Goal: Information Seeking & Learning: Learn about a topic

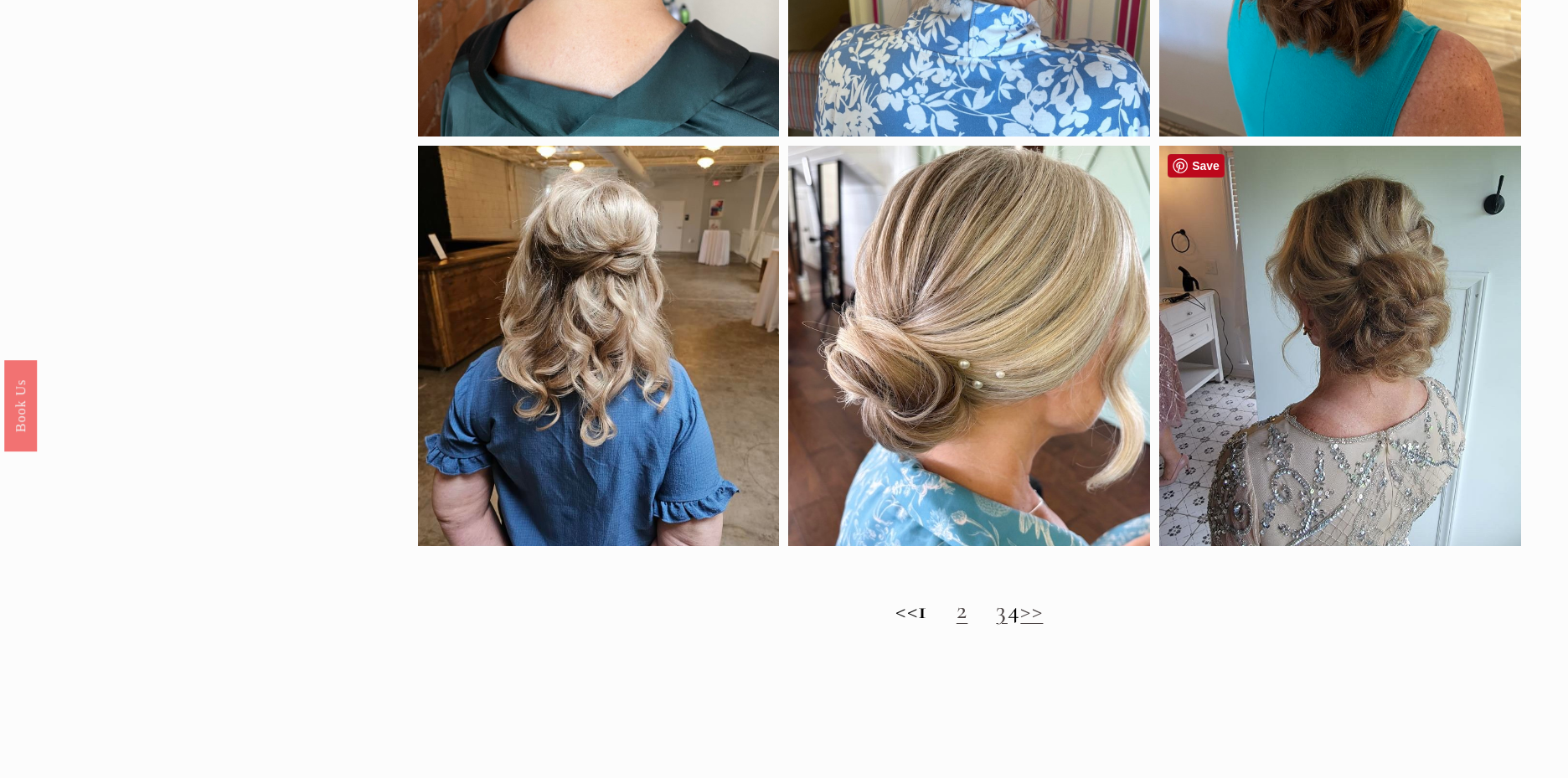
scroll to position [1459, 0]
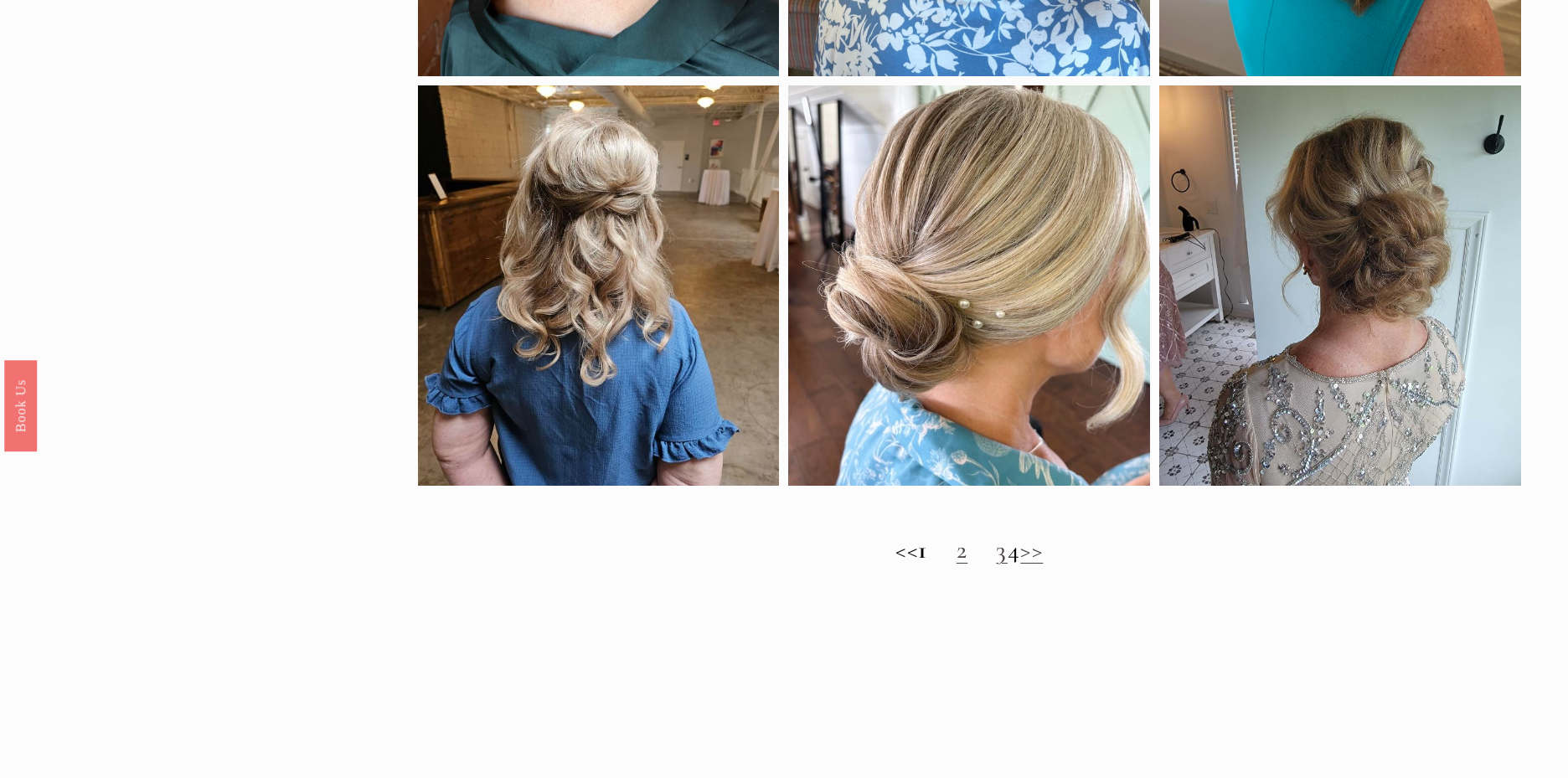
click at [918, 550] on strong "1" at bounding box center [923, 550] width 10 height 31
click at [1043, 555] on link ">>" at bounding box center [1031, 550] width 23 height 31
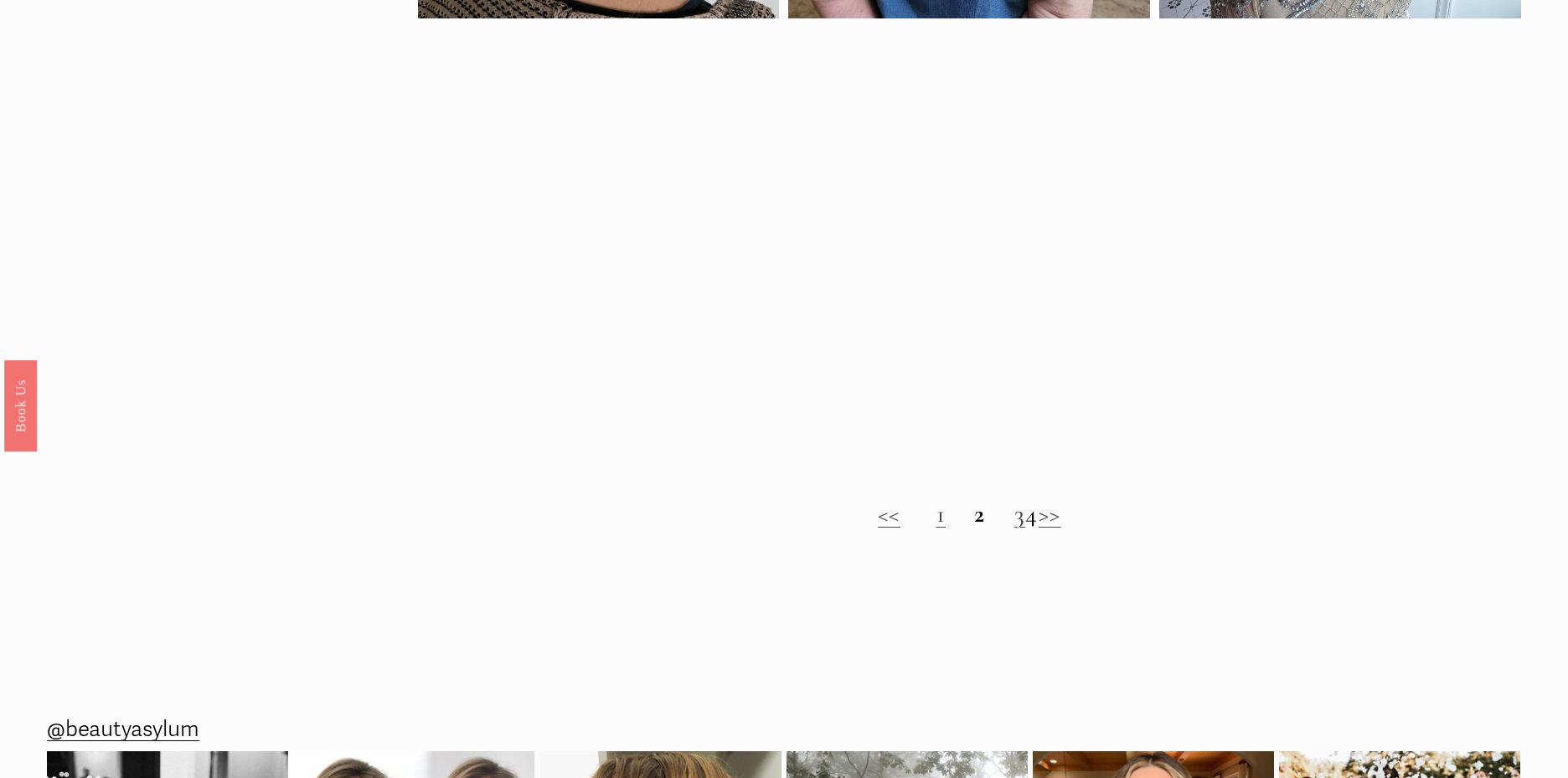
scroll to position [1514, 0]
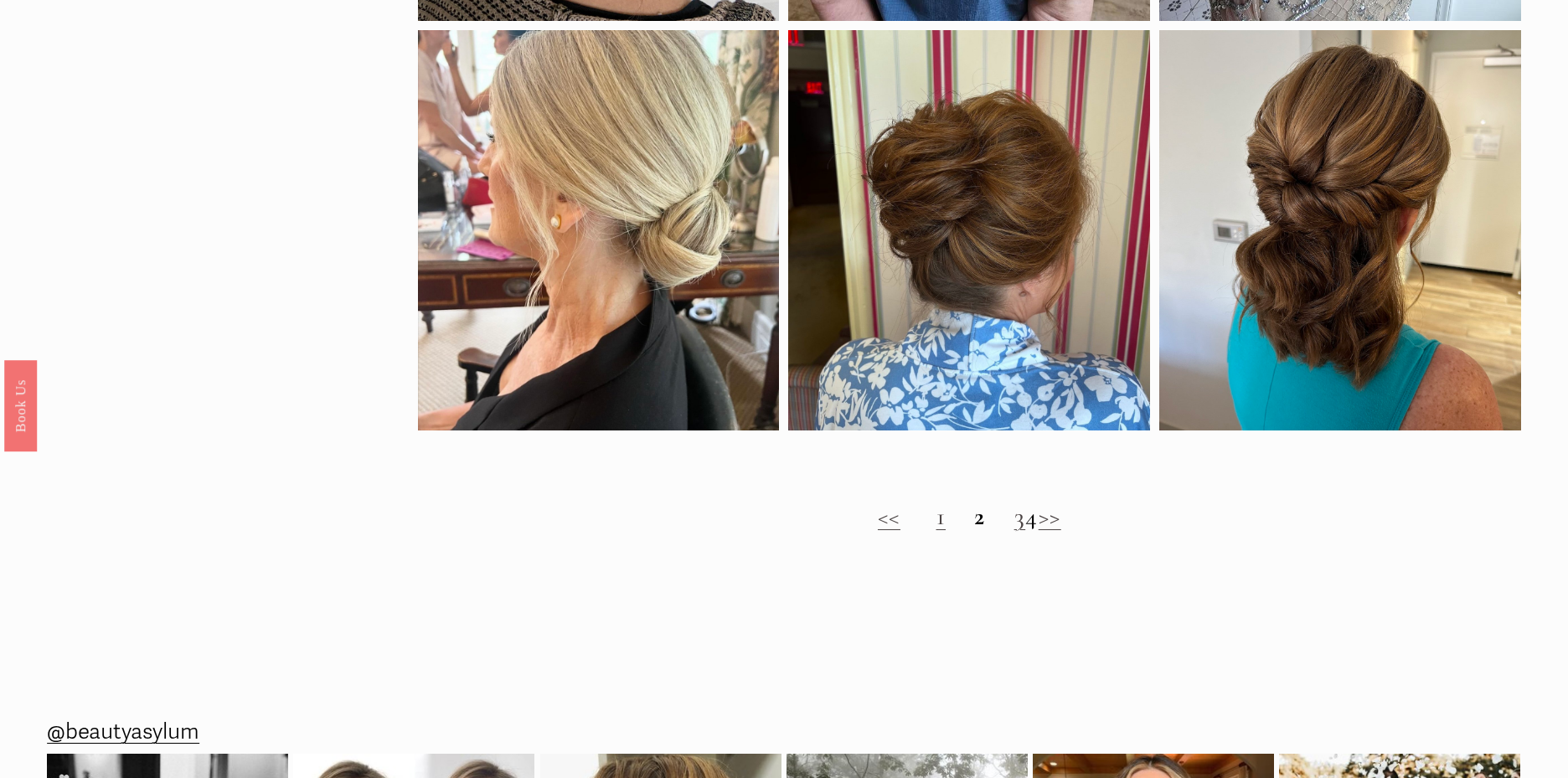
click at [1014, 523] on link "3" at bounding box center [1019, 516] width 12 height 31
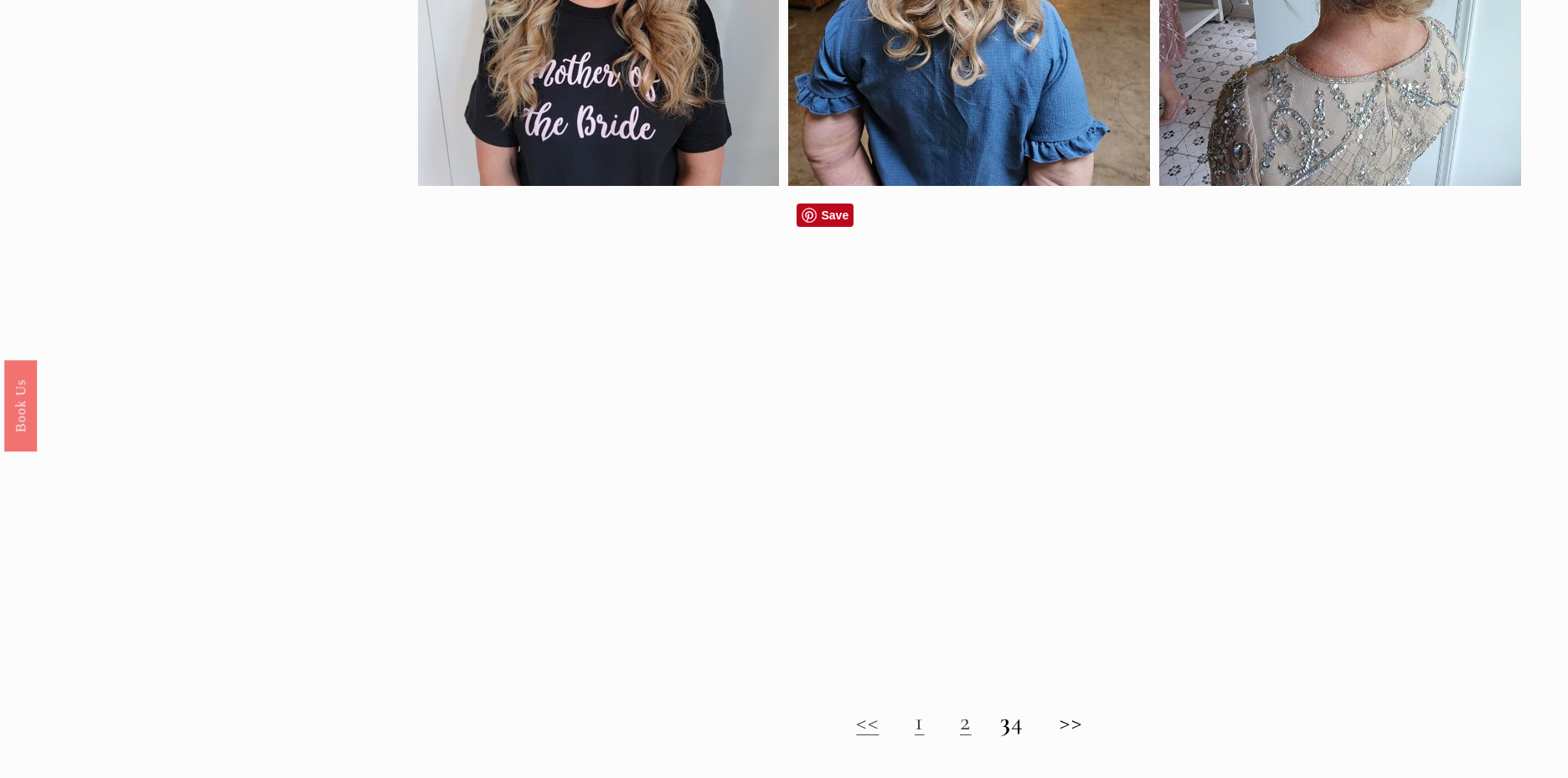
scroll to position [1315, 0]
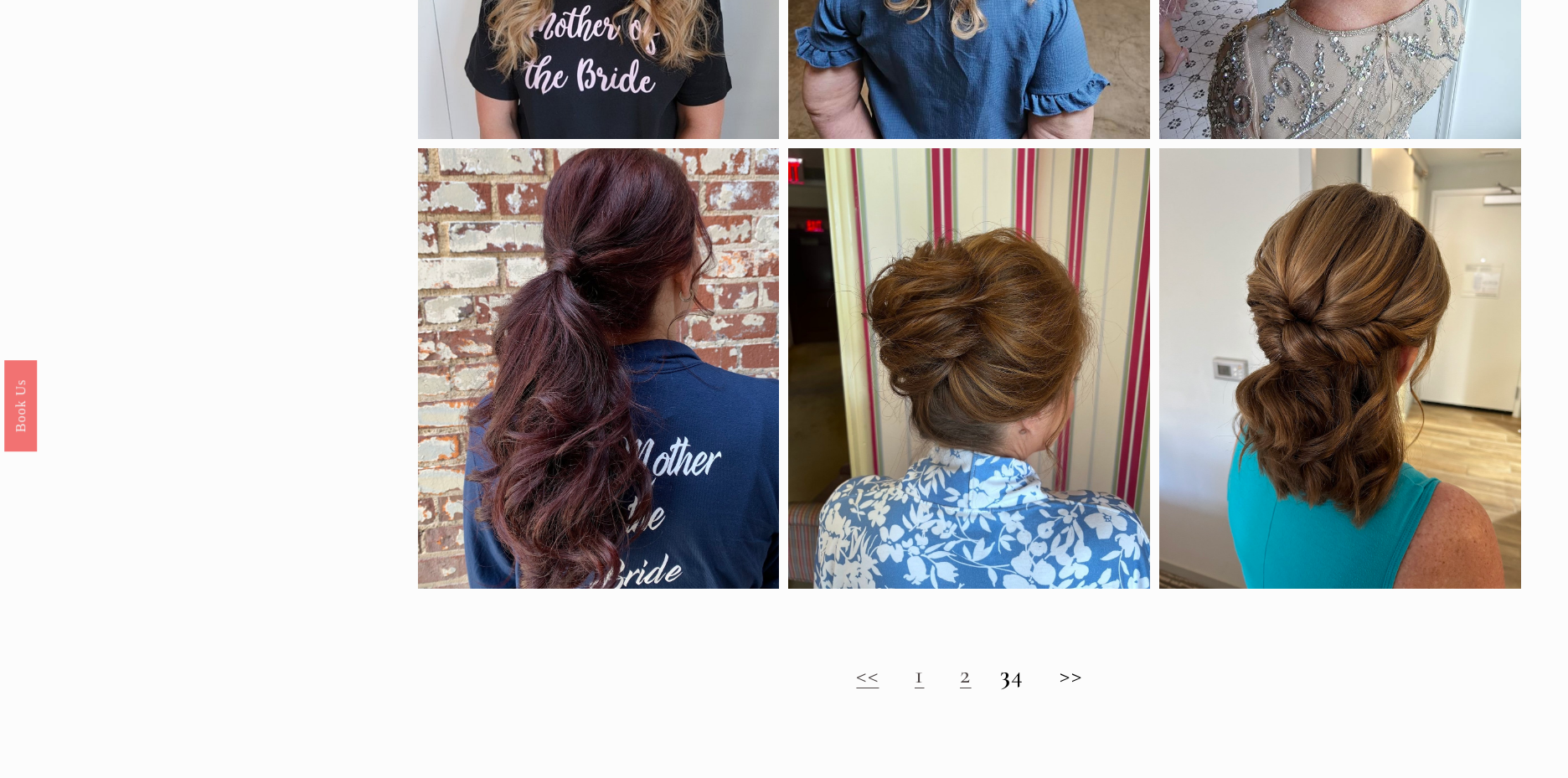
click at [1076, 679] on h2 "<< 1 2 3 4 >>" at bounding box center [969, 674] width 1103 height 29
click at [1078, 675] on h2 "<< 1 2 3 4 >>" at bounding box center [969, 674] width 1103 height 29
click at [1034, 679] on h2 "<< 1 2 3 4 >>" at bounding box center [969, 674] width 1103 height 29
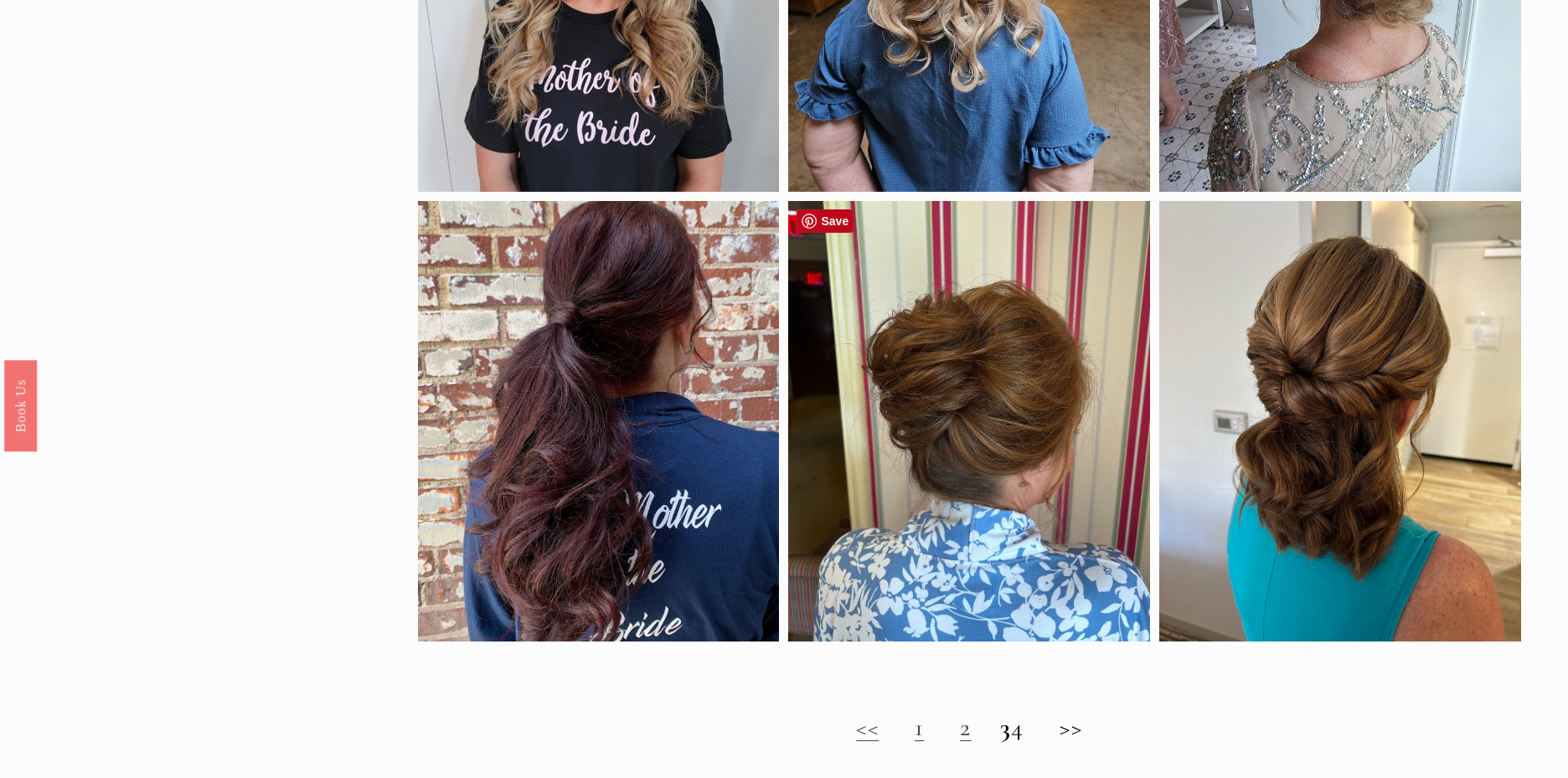
scroll to position [1251, 0]
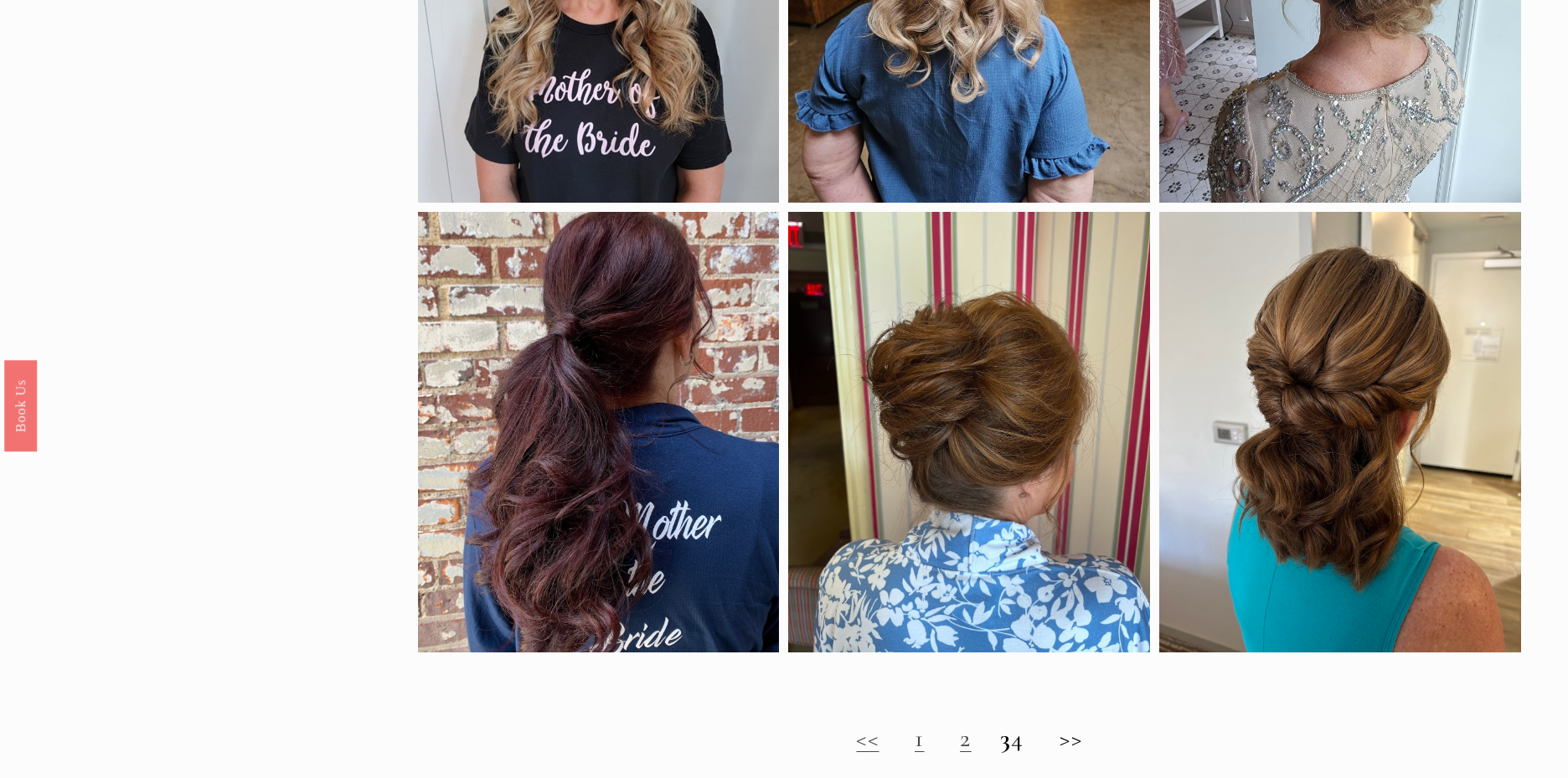
click at [1000, 743] on strong "3" at bounding box center [1006, 738] width 12 height 31
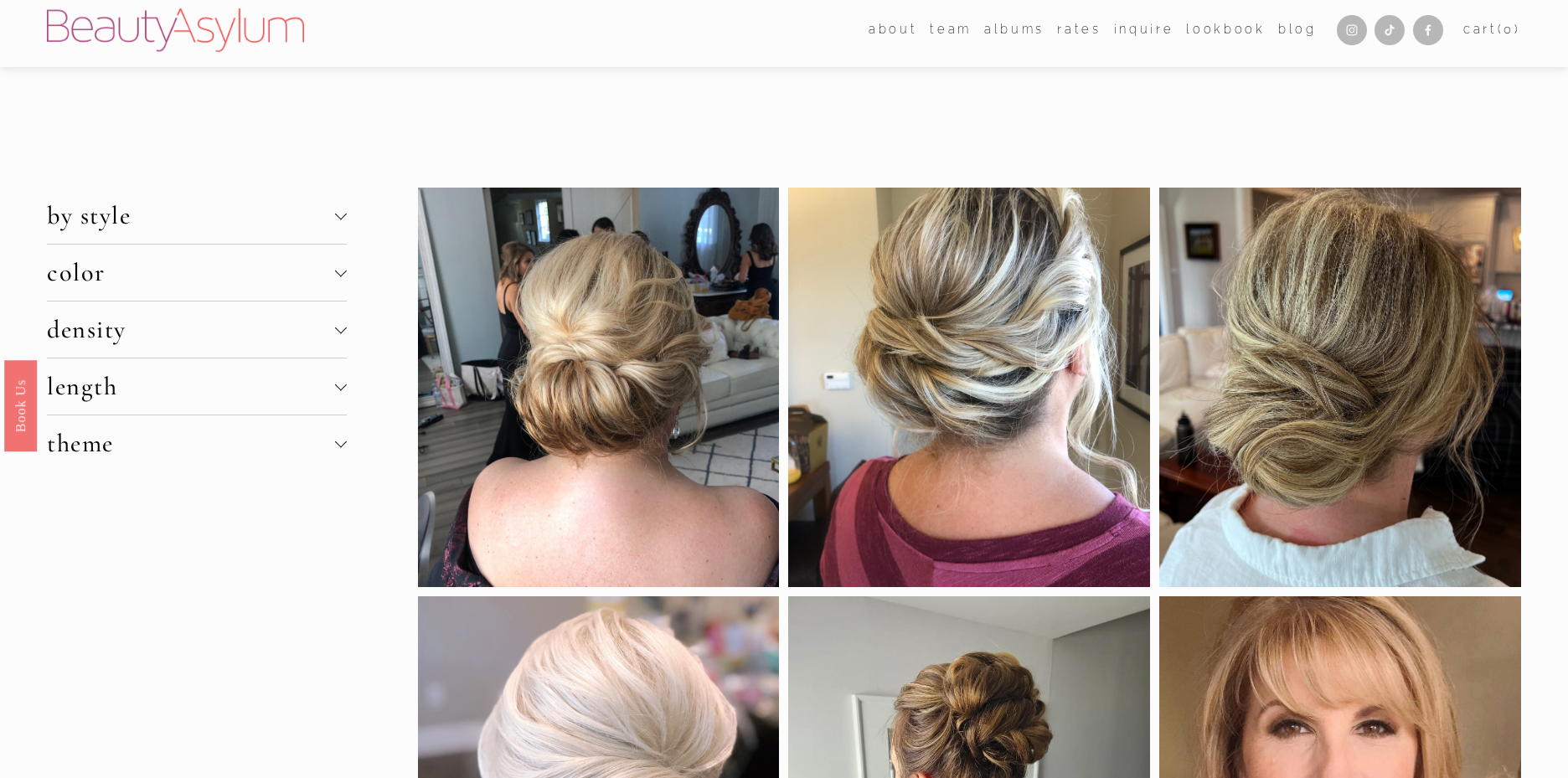
scroll to position [0, 0]
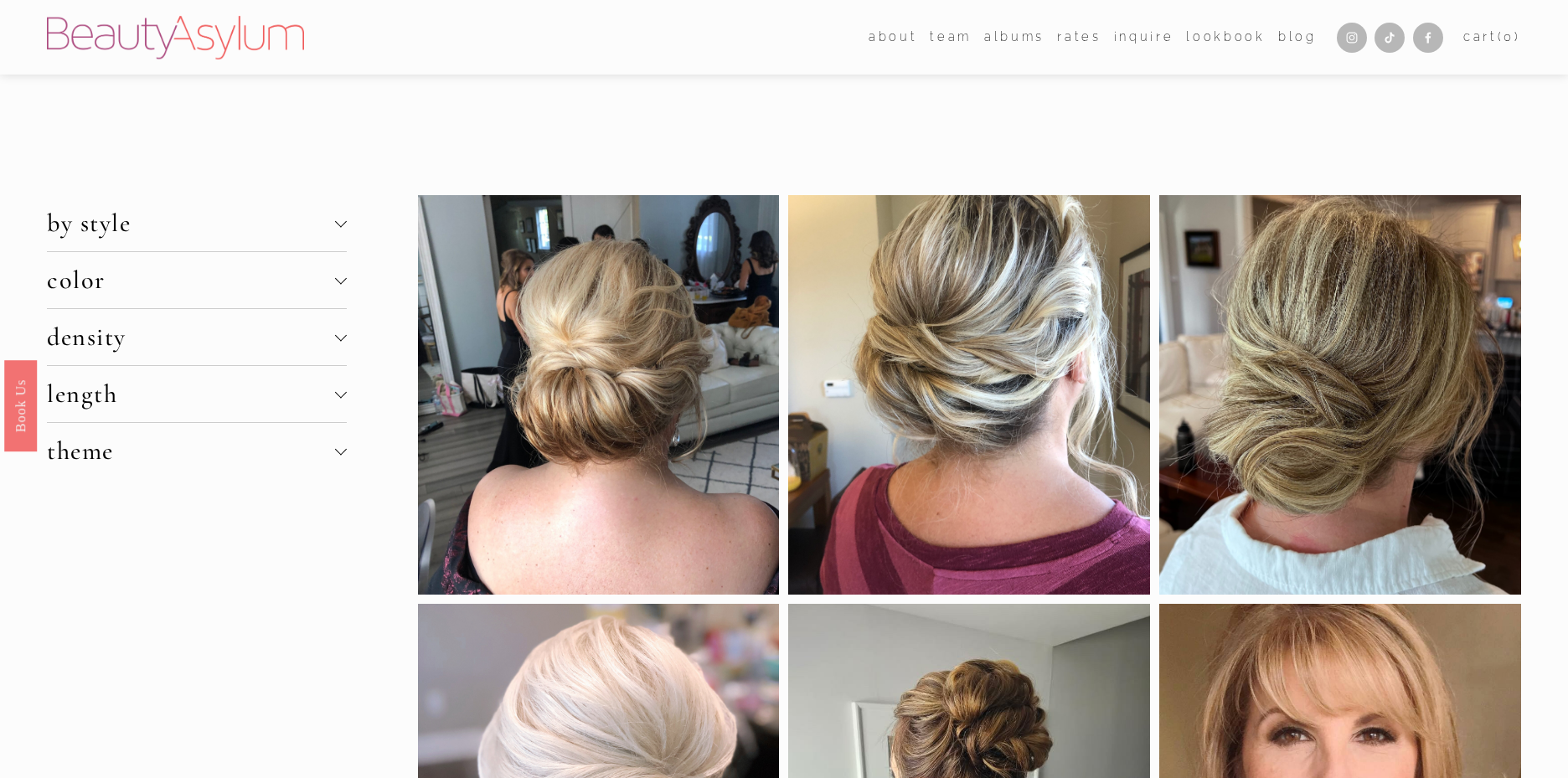
click at [121, 234] on span "by style" at bounding box center [191, 223] width 288 height 31
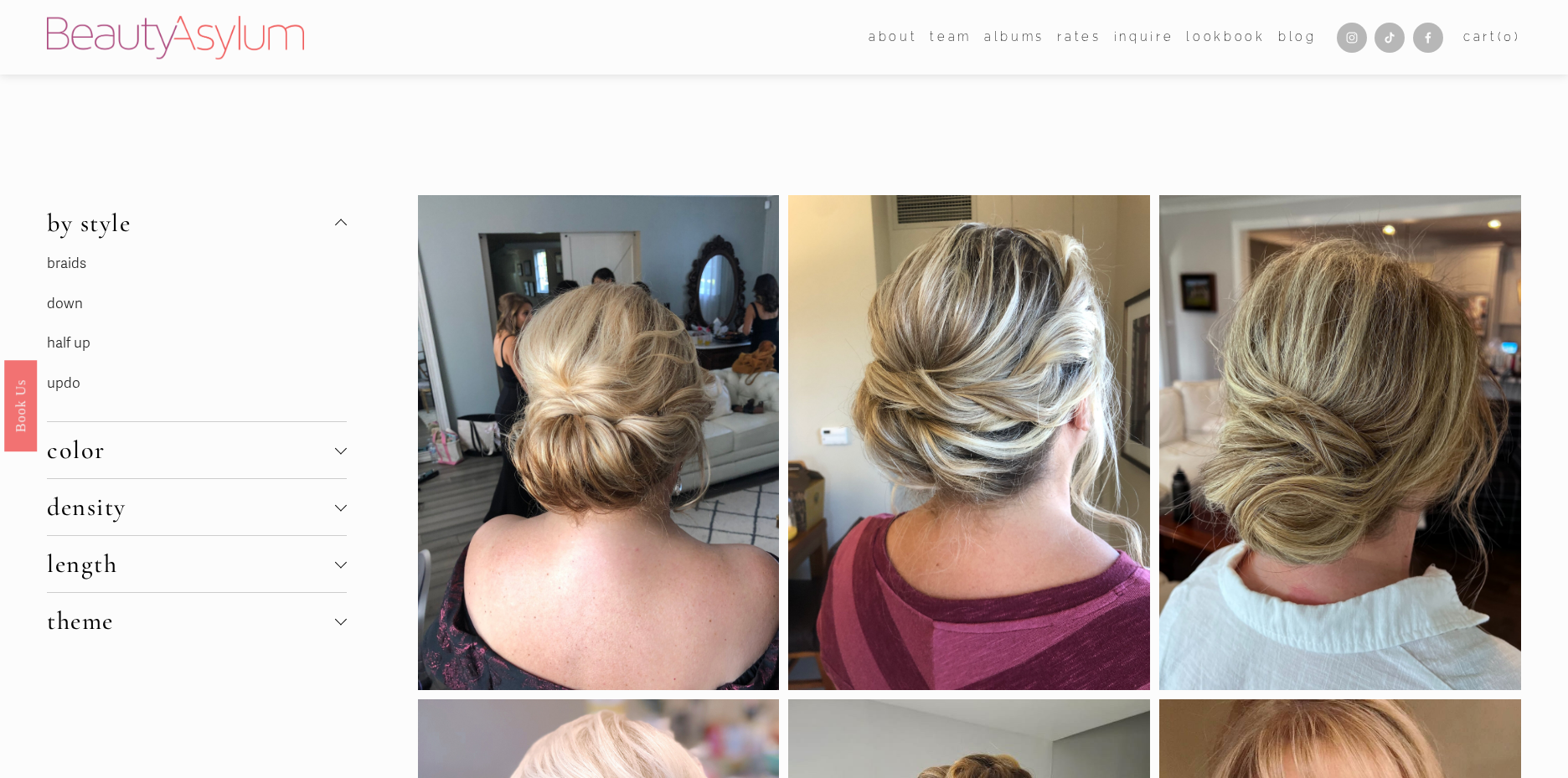
click at [70, 374] on link "updo" at bounding box center [64, 382] width 34 height 17
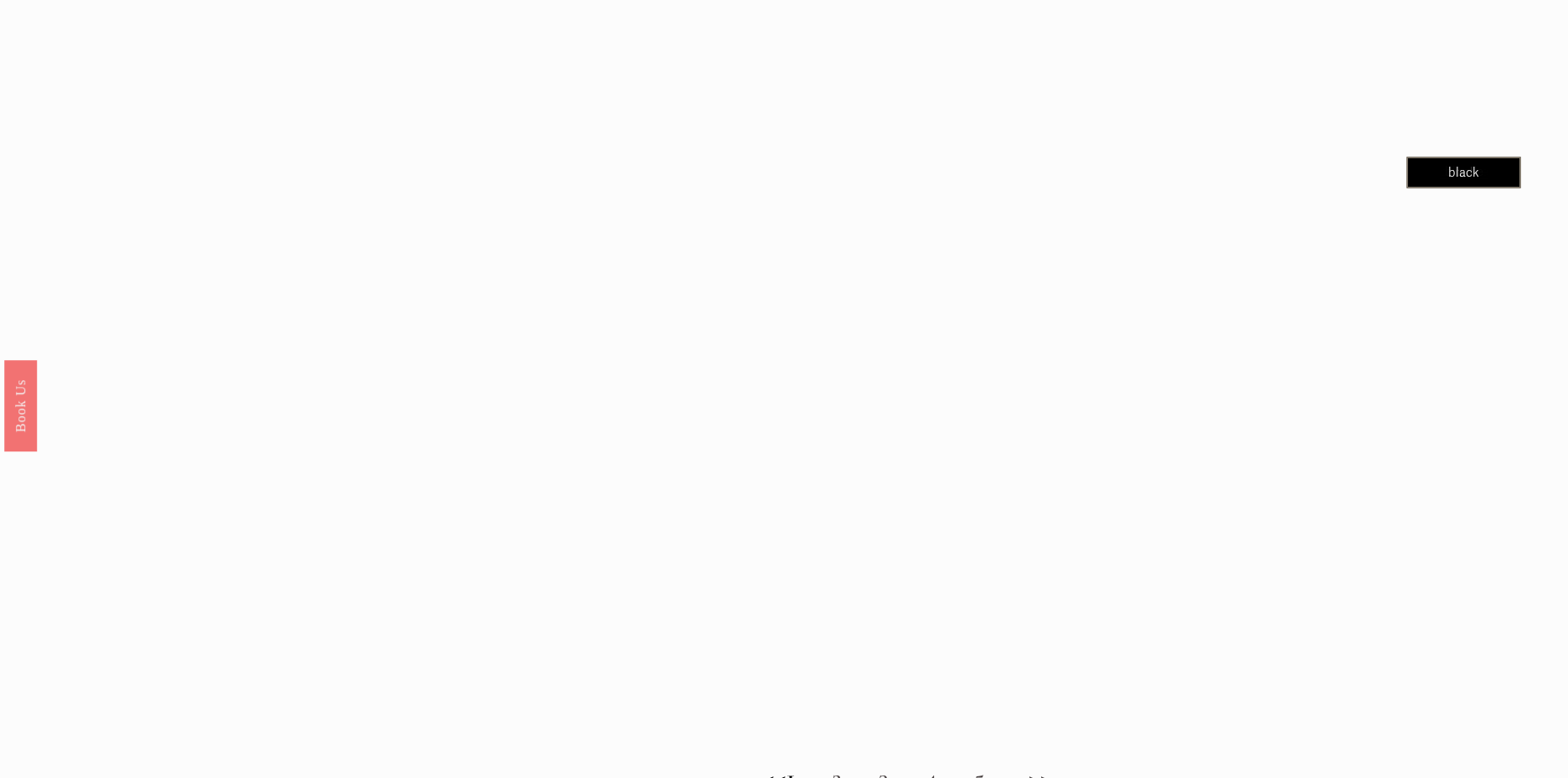
scroll to position [2147, 0]
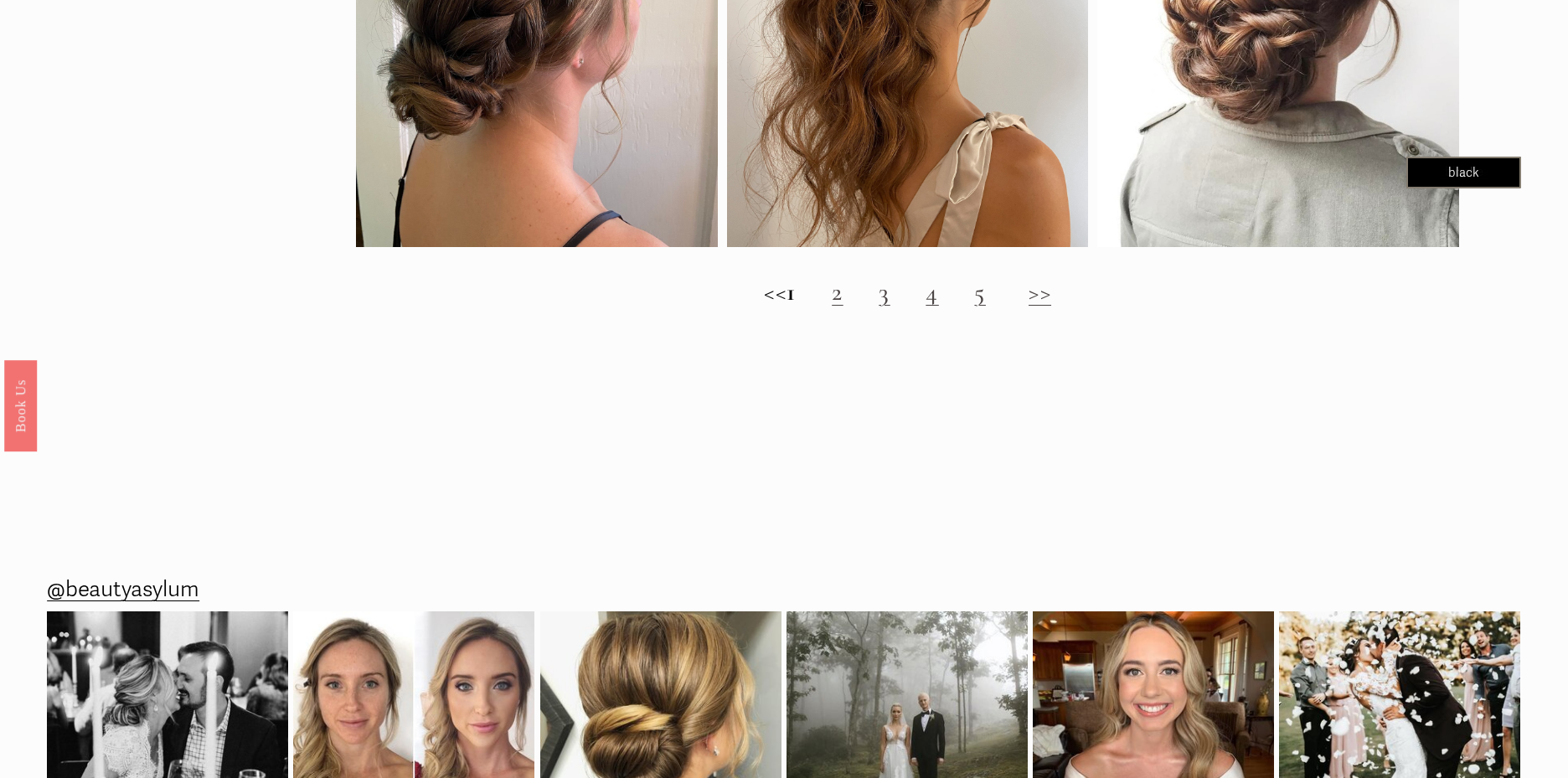
click at [1051, 293] on link ">>" at bounding box center [1039, 292] width 23 height 31
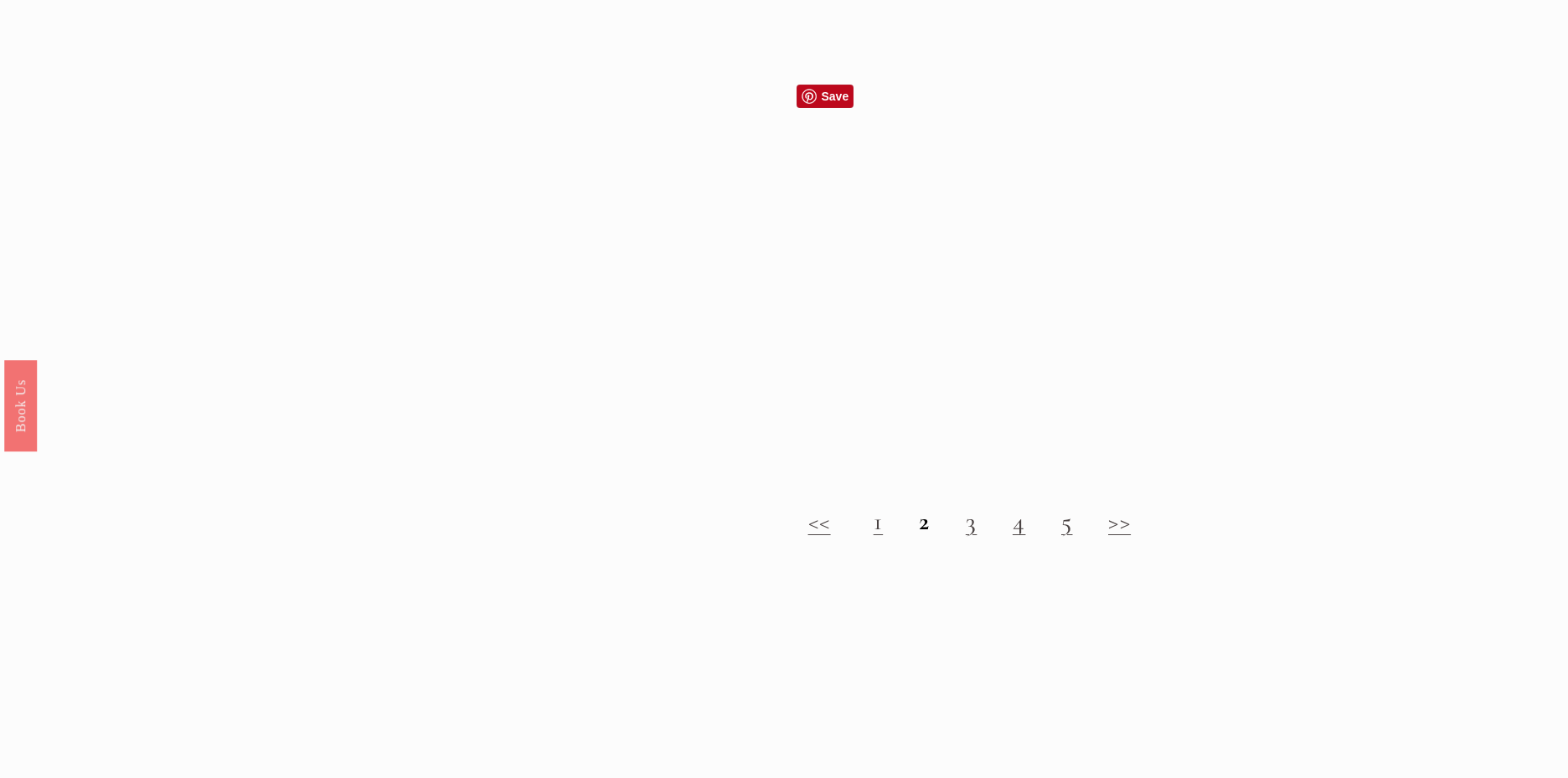
scroll to position [1863, 0]
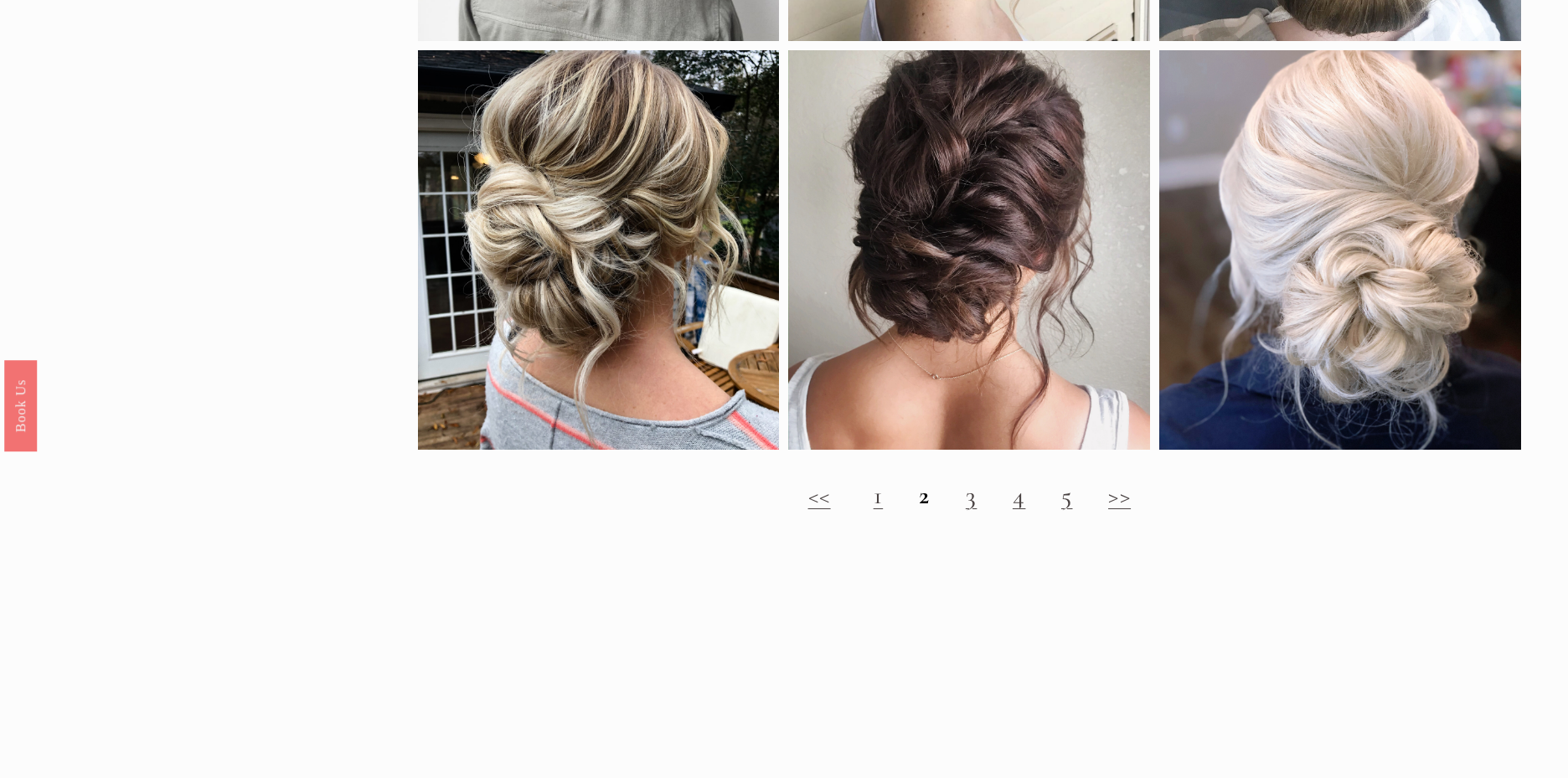
click at [1128, 502] on link ">>" at bounding box center [1118, 495] width 23 height 31
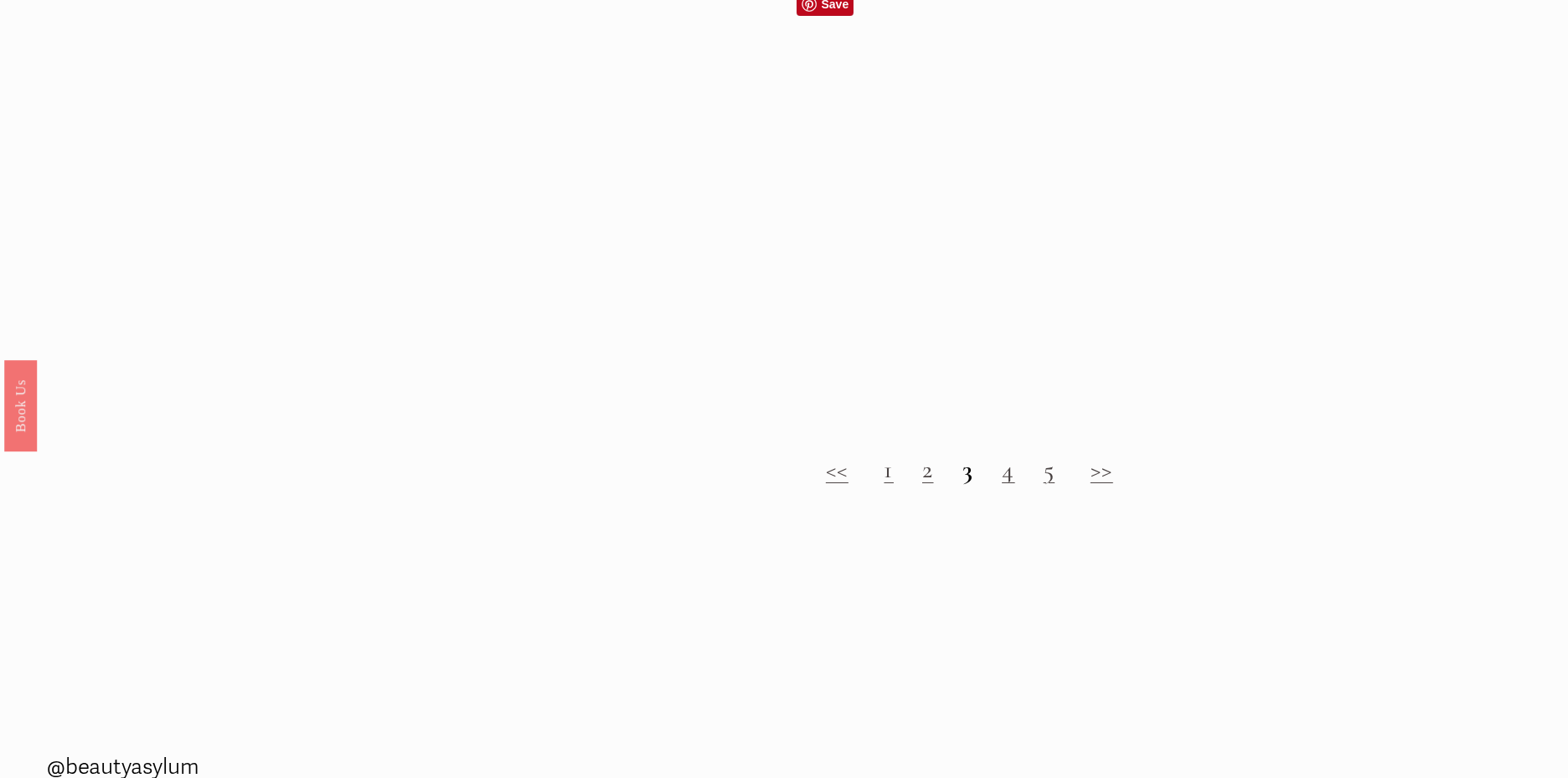
scroll to position [2005, 0]
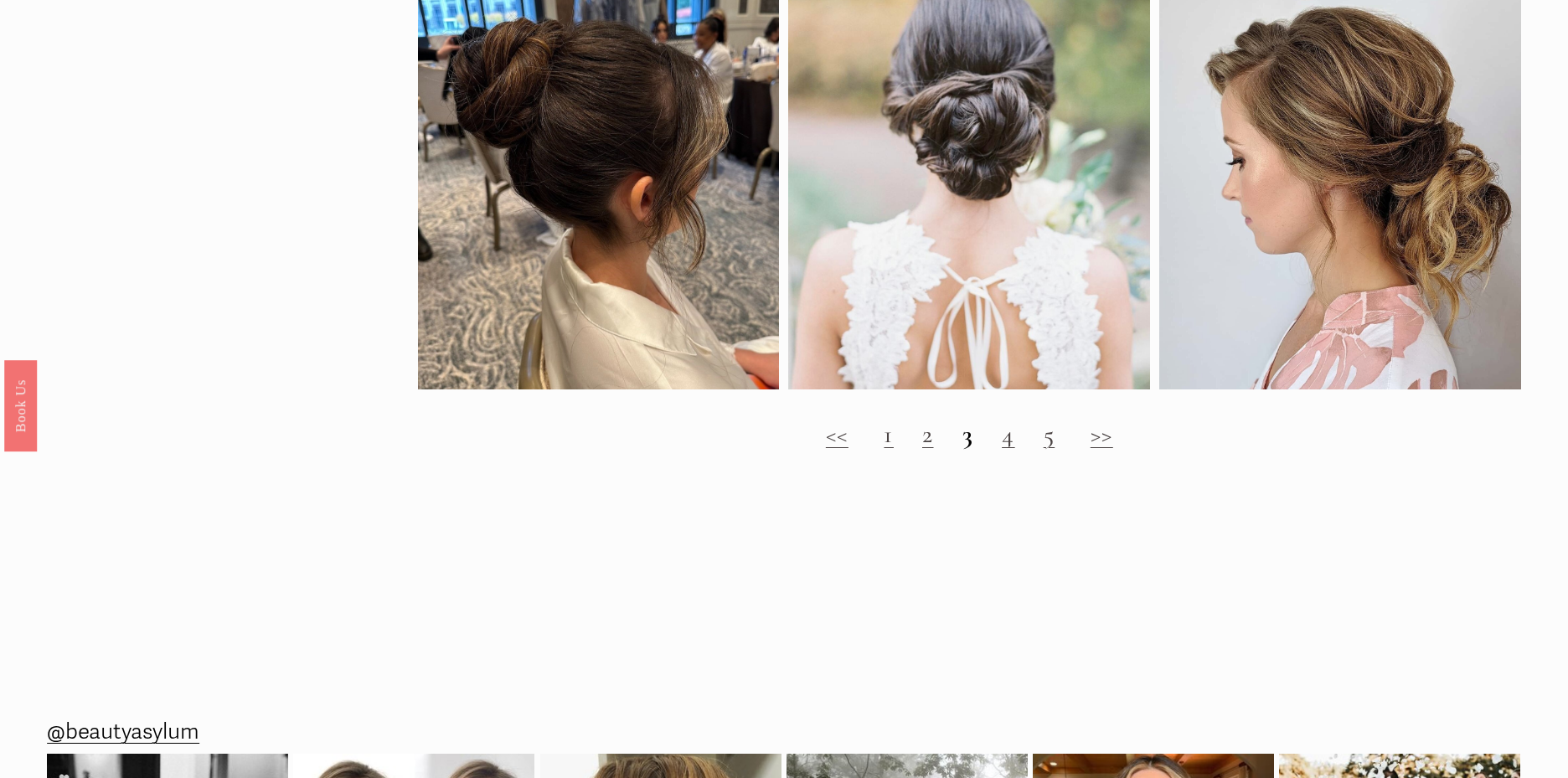
click at [1098, 436] on link ">>" at bounding box center [1101, 434] width 23 height 31
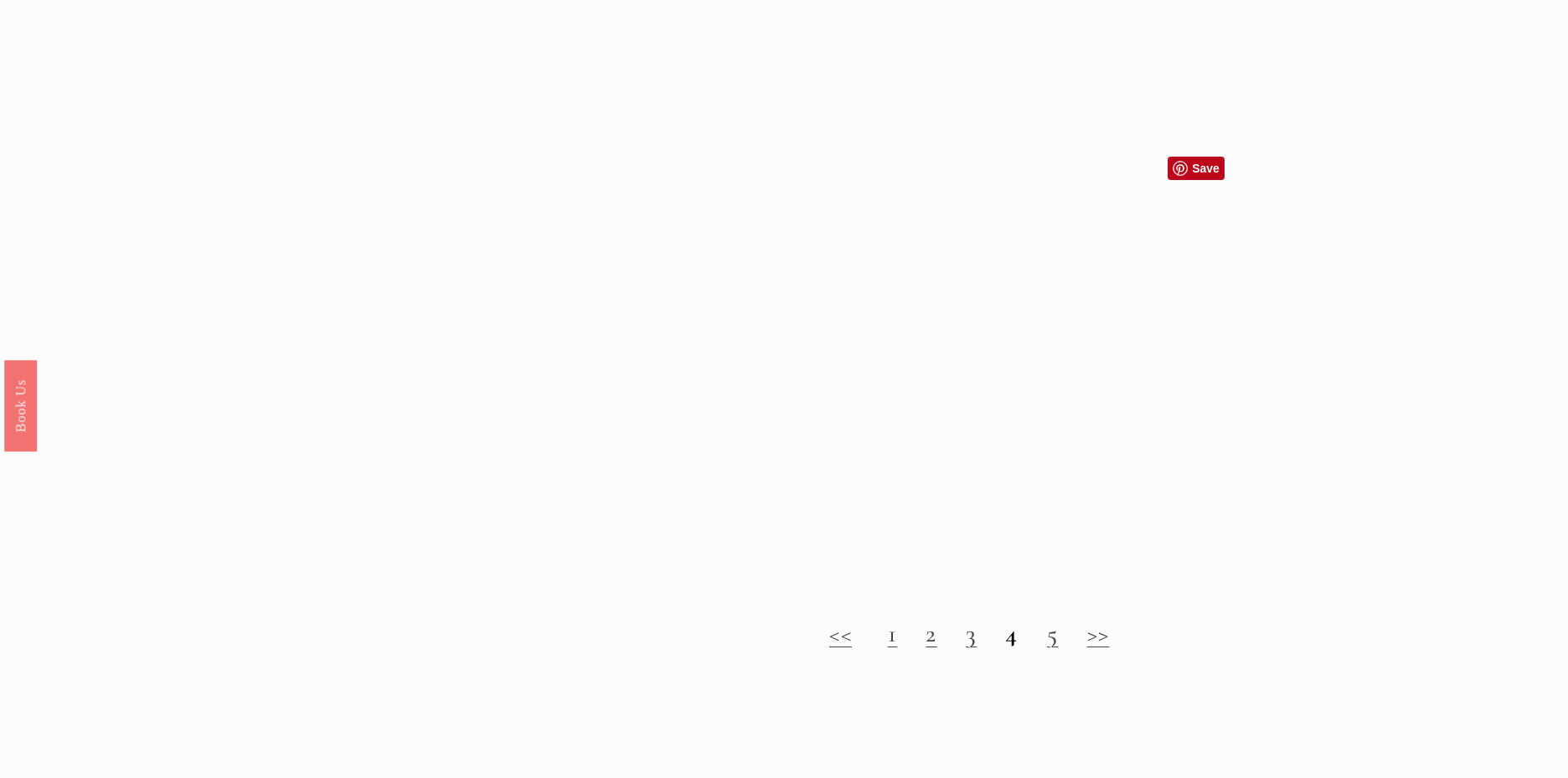
scroll to position [2055, 0]
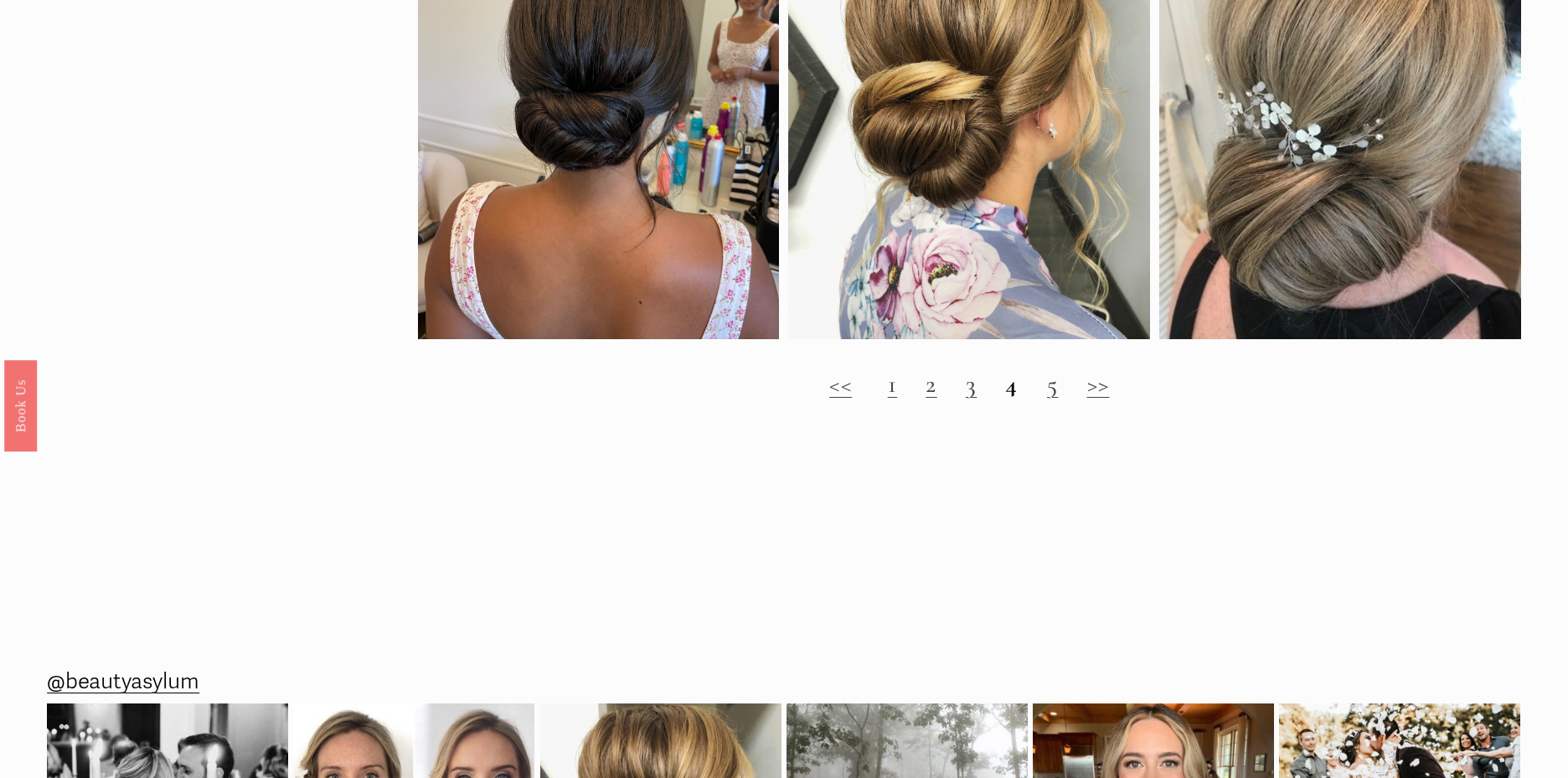
click at [1099, 389] on link ">>" at bounding box center [1098, 384] width 23 height 31
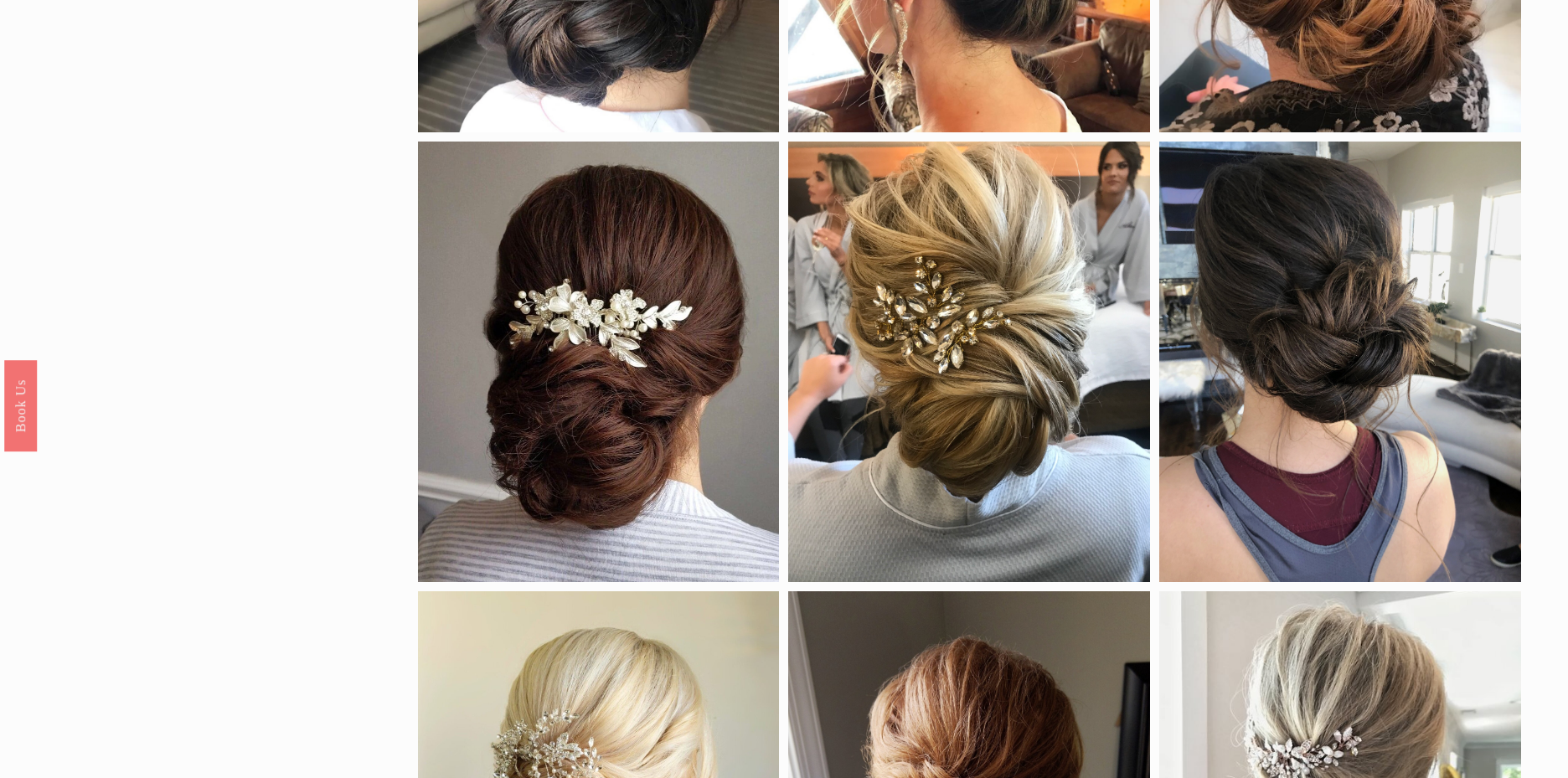
scroll to position [0, 0]
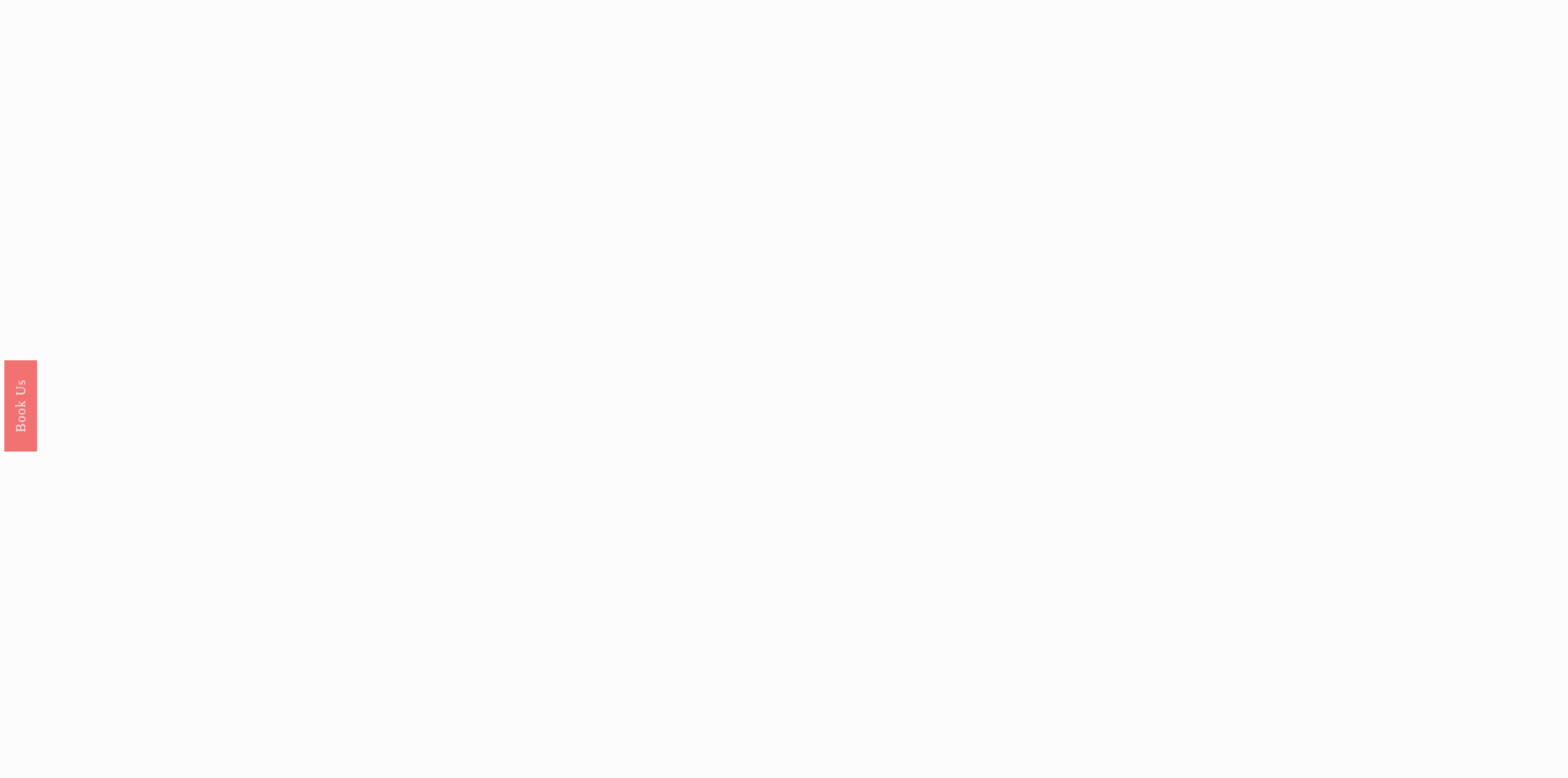
scroll to position [1779, 0]
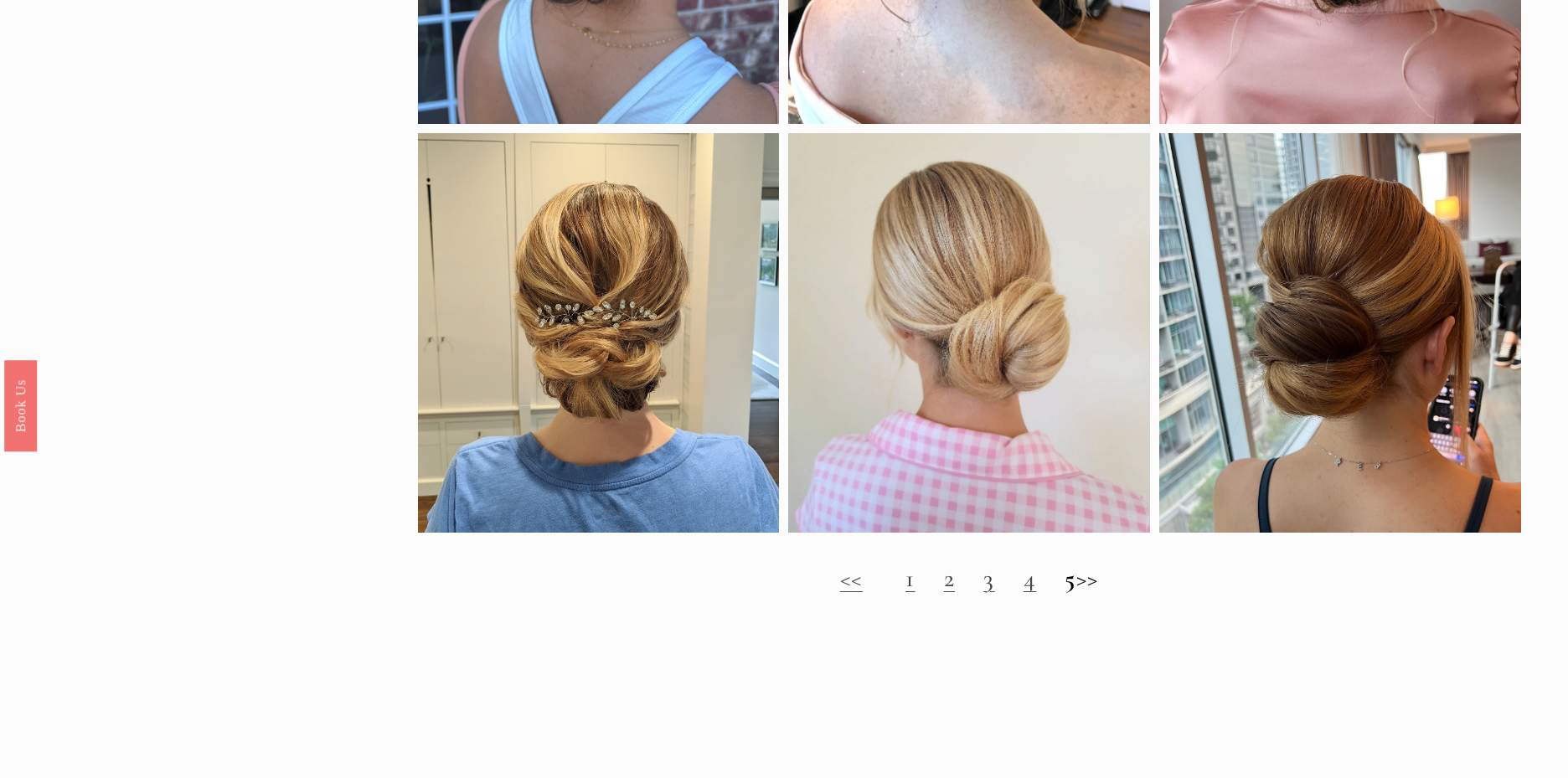
click at [1107, 580] on h2 "<< 1 2 3 4 5 >>" at bounding box center [969, 578] width 1103 height 29
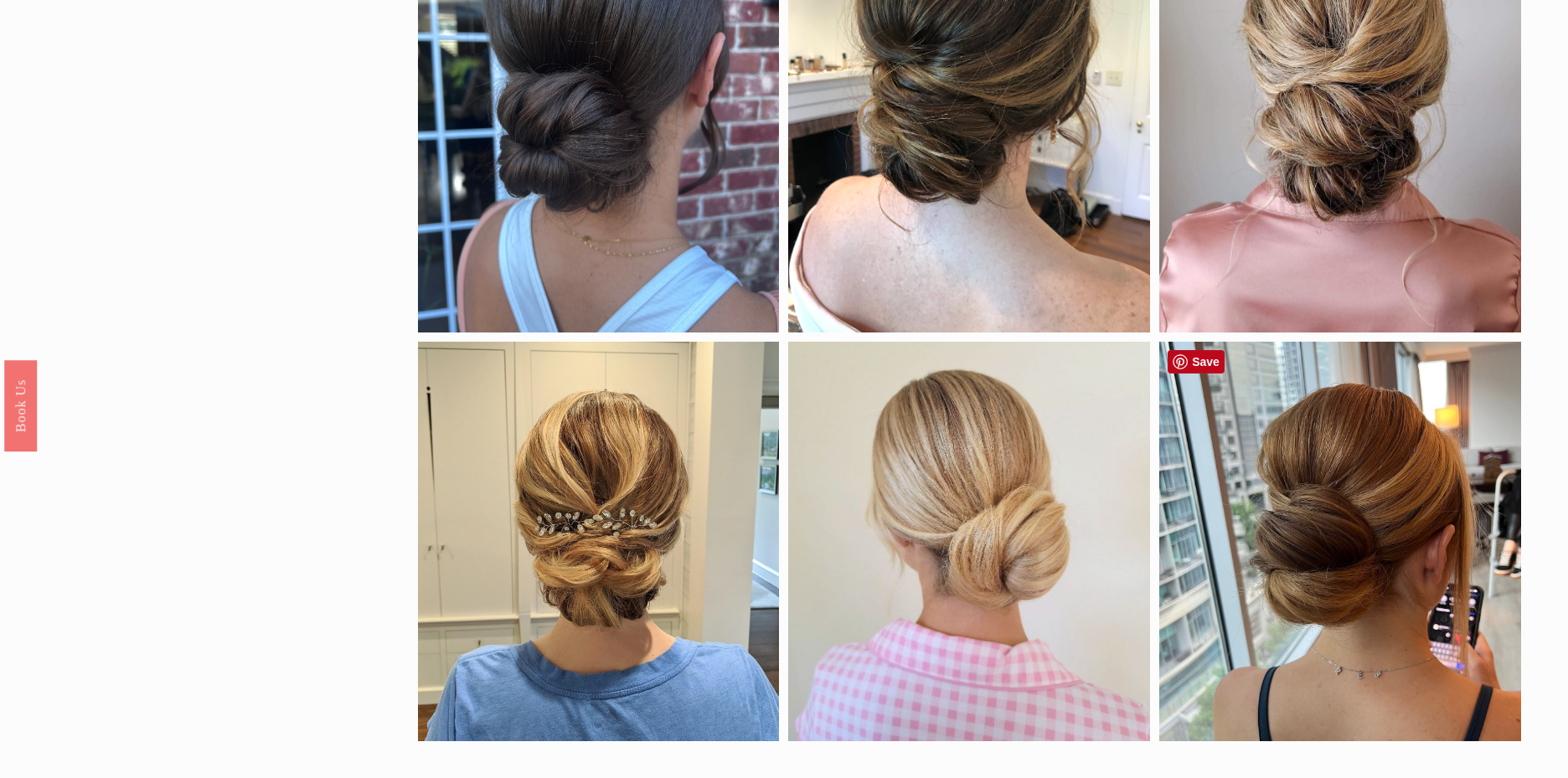
scroll to position [1495, 0]
